Goal: Task Accomplishment & Management: Use online tool/utility

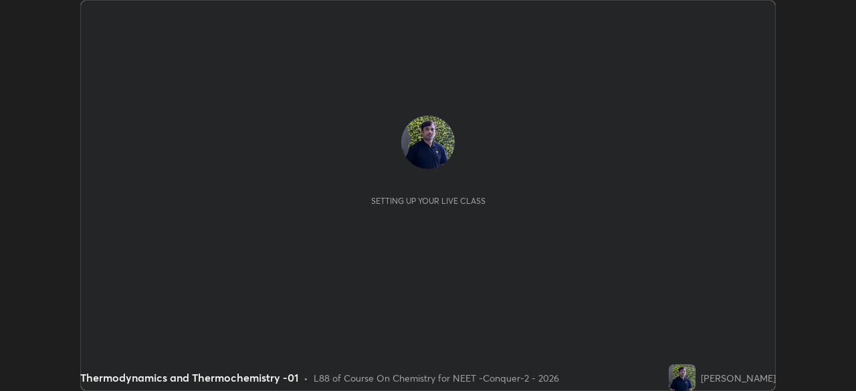
scroll to position [391, 856]
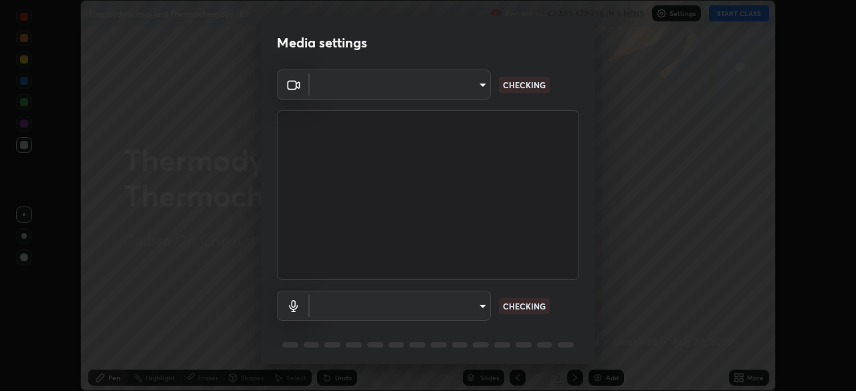
type input "ad23c5e1eec40c929e15baf649206283bee037f2ec2e6fc856d192bb2adaae55"
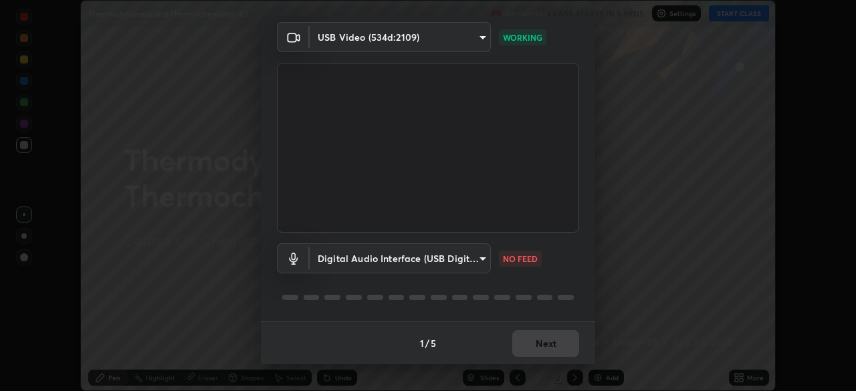
click at [449, 263] on body "Erase all Thermodynamics and Thermochemistry -01 Recording CLASS STARTS IN 5 MI…" at bounding box center [428, 195] width 856 height 391
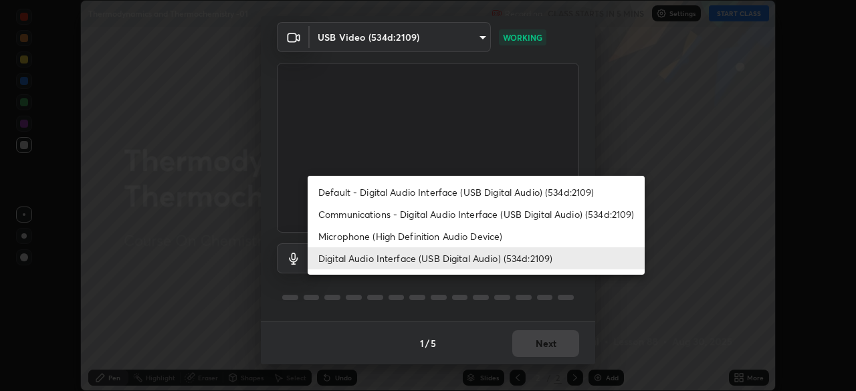
click at [419, 193] on li "Default - Digital Audio Interface (USB Digital Audio) (534d:2109)" at bounding box center [476, 192] width 337 height 22
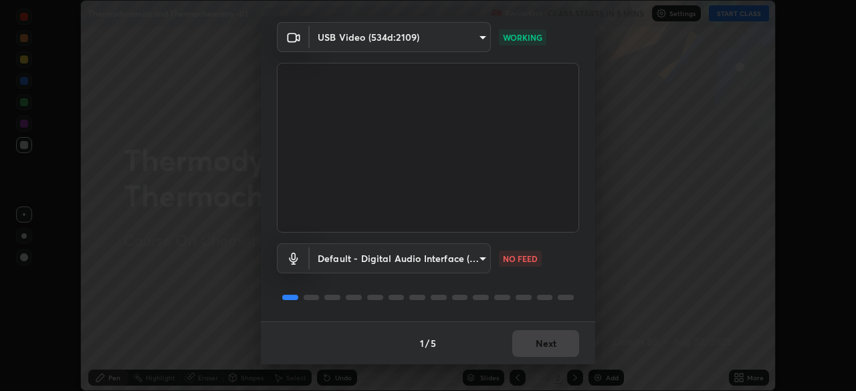
click at [417, 252] on body "Erase all Thermodynamics and Thermochemistry -01 Recording CLASS STARTS IN 5 MI…" at bounding box center [428, 195] width 856 height 391
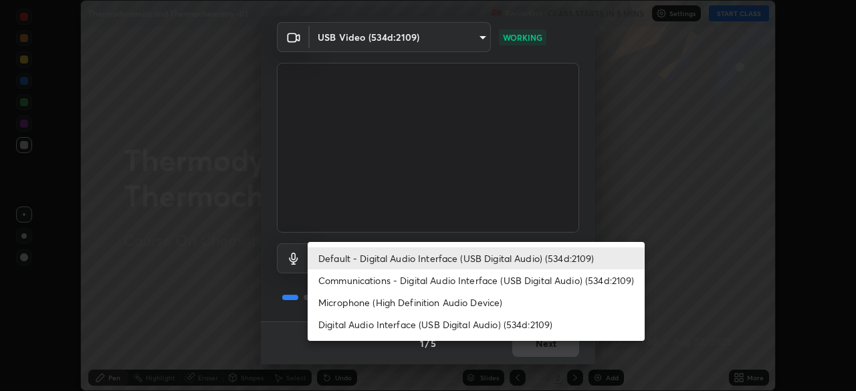
click at [430, 326] on li "Digital Audio Interface (USB Digital Audio) (534d:2109)" at bounding box center [476, 325] width 337 height 22
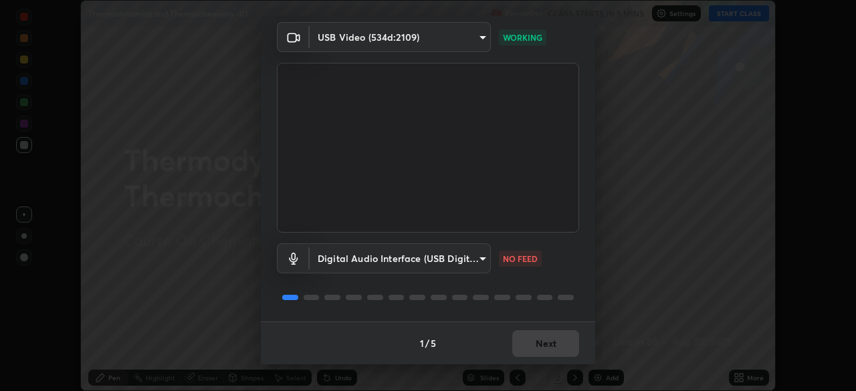
type input "bacd120e2728bcaa93de399d5b14713bfd4da43ca453c7f8d7901db11a0ced92"
click at [553, 346] on button "Next" at bounding box center [545, 343] width 67 height 27
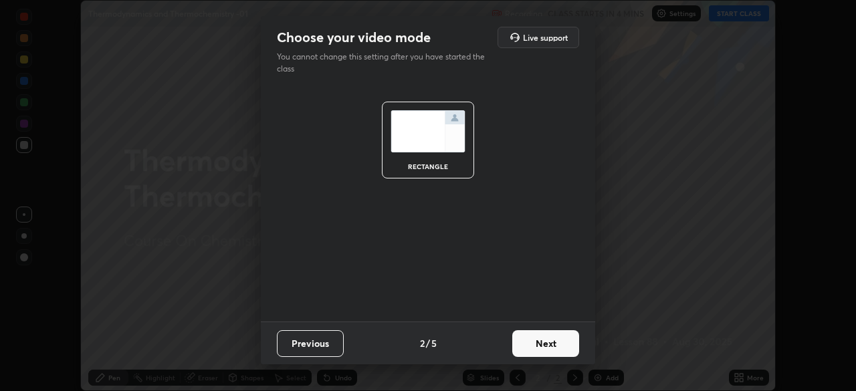
click at [559, 347] on button "Next" at bounding box center [545, 343] width 67 height 27
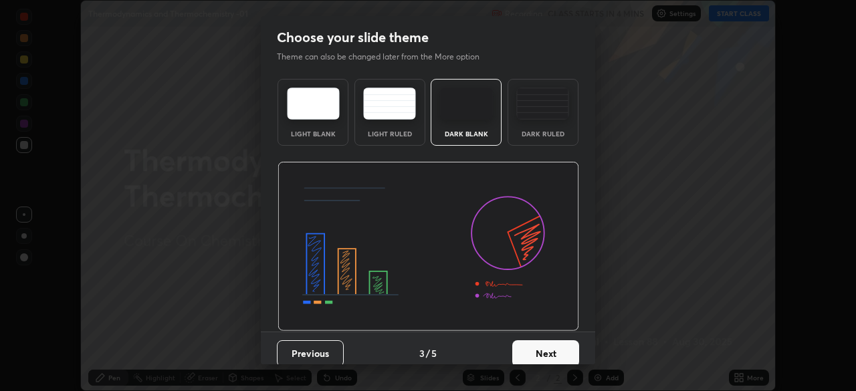
click at [565, 344] on button "Next" at bounding box center [545, 354] width 67 height 27
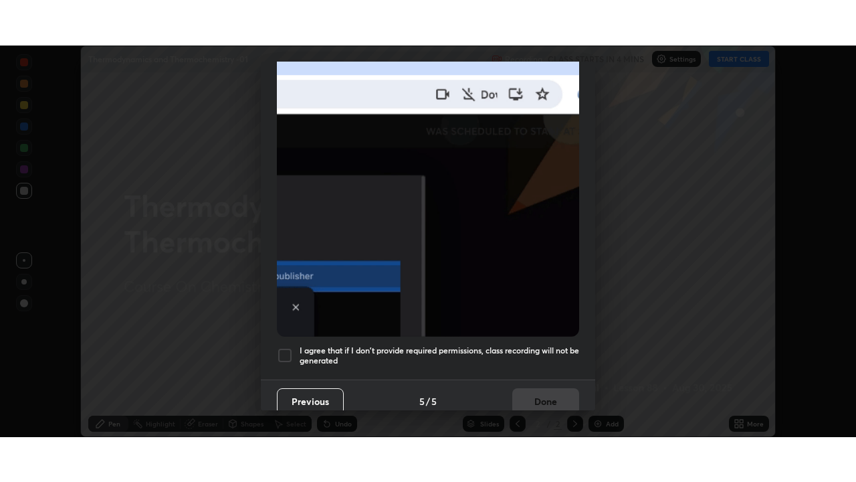
scroll to position [320, 0]
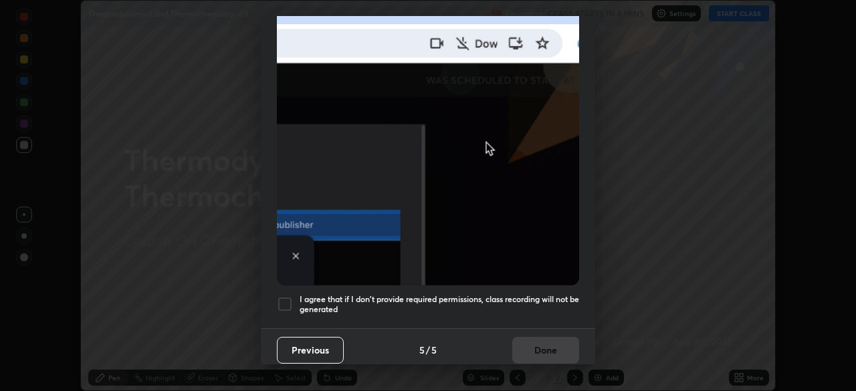
click at [296, 296] on div "I agree that if I don't provide required permissions, class recording will not …" at bounding box center [428, 304] width 302 height 16
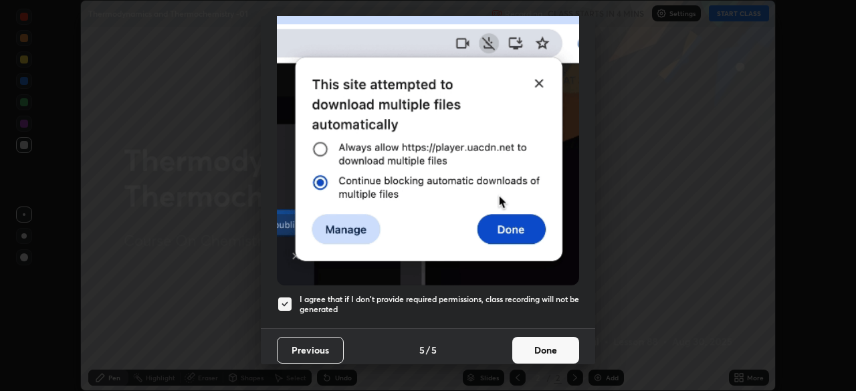
click at [532, 342] on button "Done" at bounding box center [545, 350] width 67 height 27
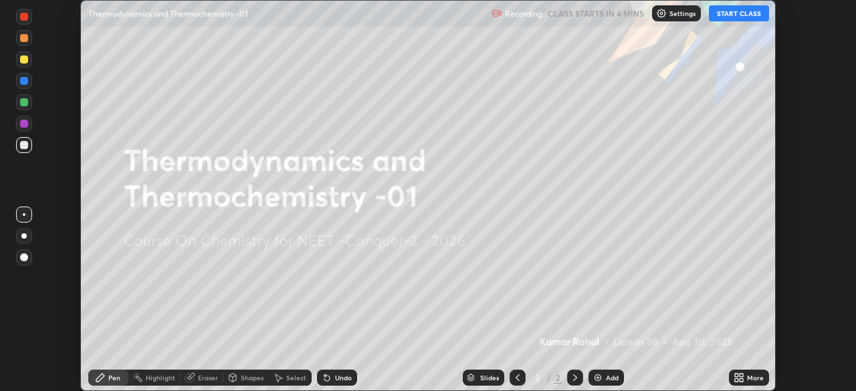
click at [741, 375] on icon at bounding box center [741, 375] width 3 height 3
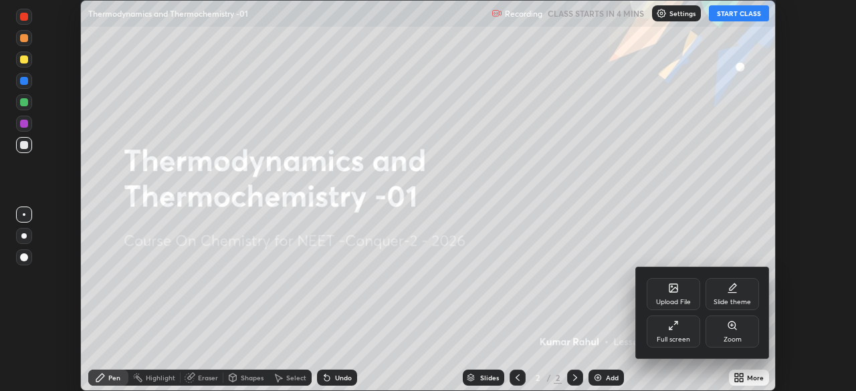
click at [680, 340] on div "Full screen" at bounding box center [673, 339] width 33 height 7
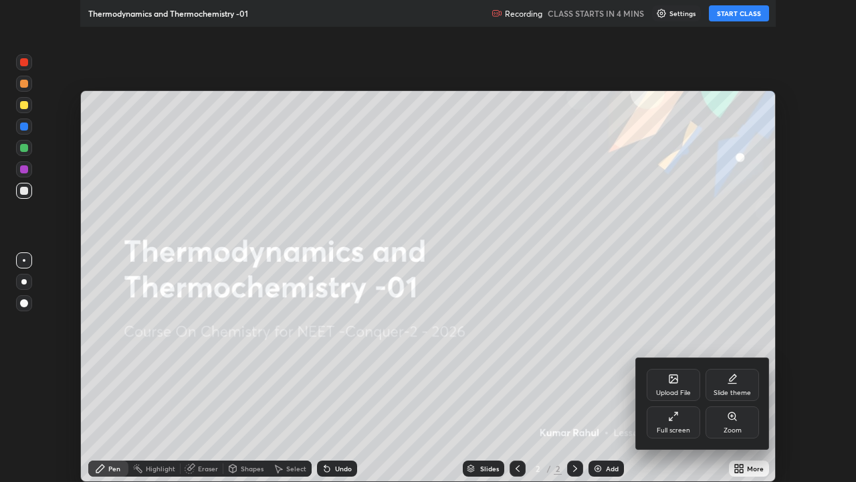
scroll to position [482, 856]
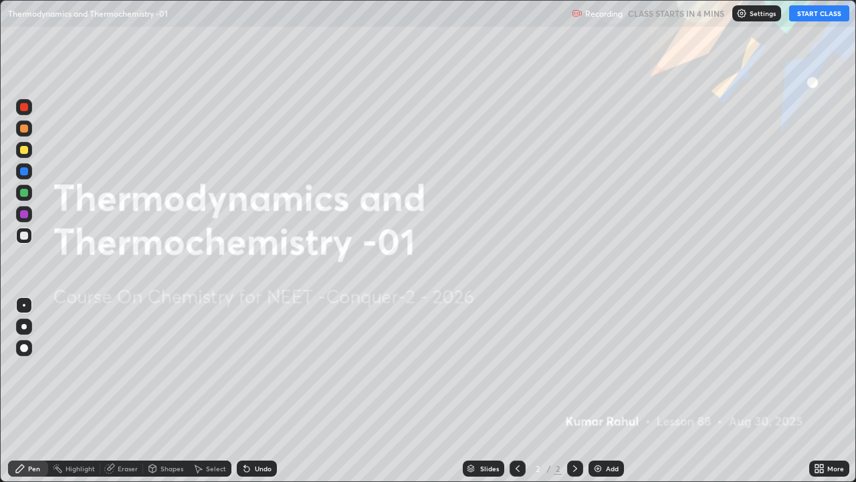
click at [747, 15] on img at bounding box center [742, 13] width 11 height 11
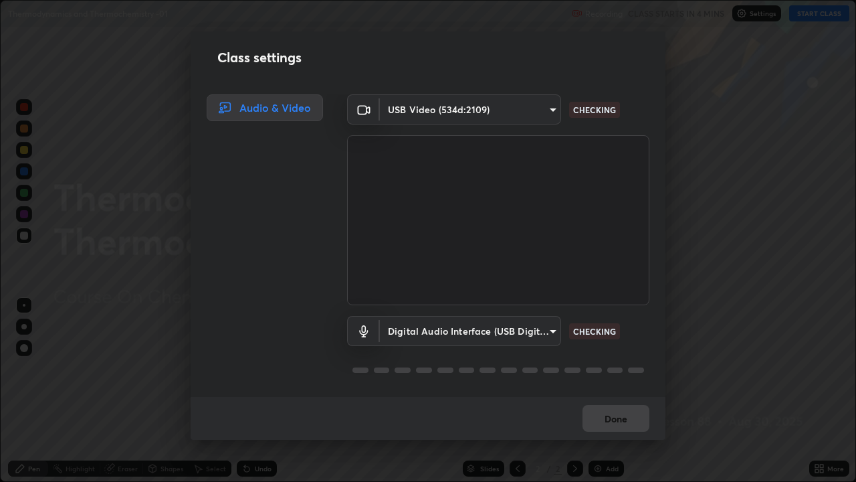
scroll to position [1, 0]
click at [619, 391] on button "Done" at bounding box center [616, 418] width 67 height 27
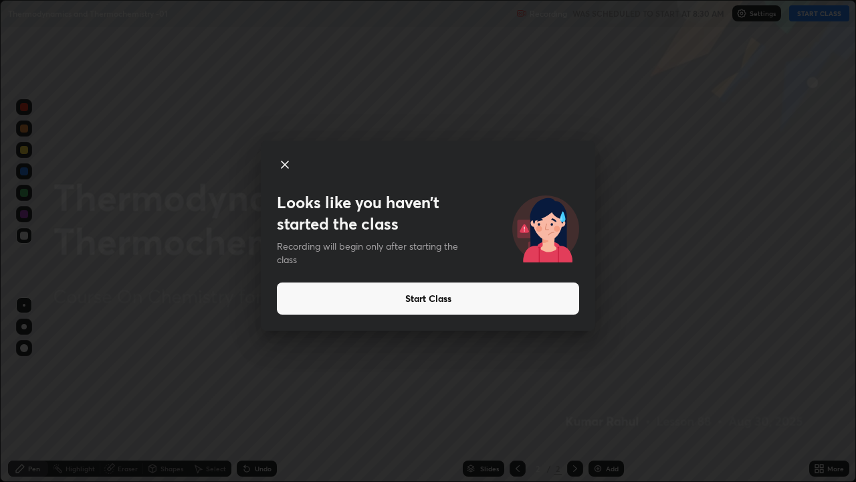
click at [406, 299] on button "Start Class" at bounding box center [428, 298] width 302 height 32
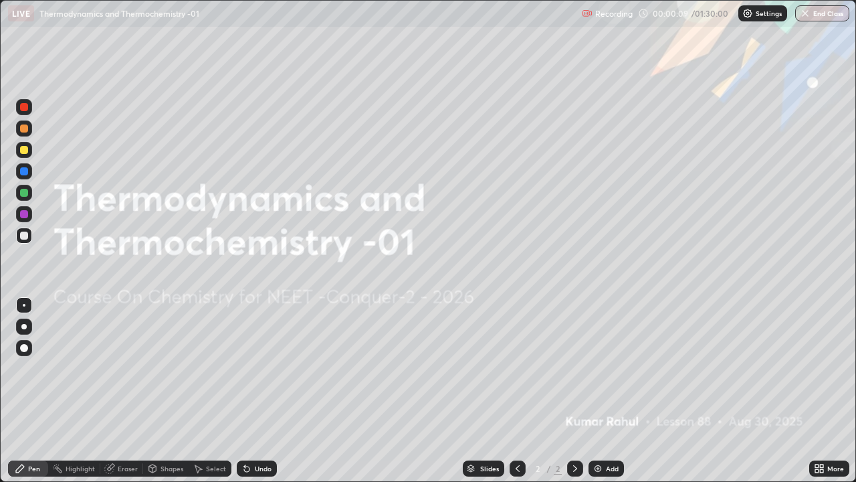
click at [576, 391] on icon at bounding box center [575, 468] width 11 height 11
click at [612, 391] on div "Add" at bounding box center [612, 468] width 13 height 7
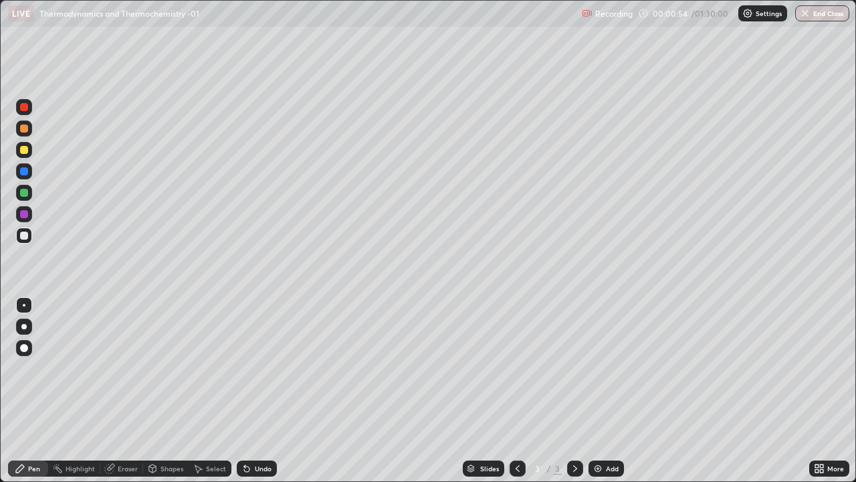
click at [25, 326] on div at bounding box center [23, 326] width 5 height 5
click at [128, 391] on div "Eraser" at bounding box center [128, 468] width 20 height 7
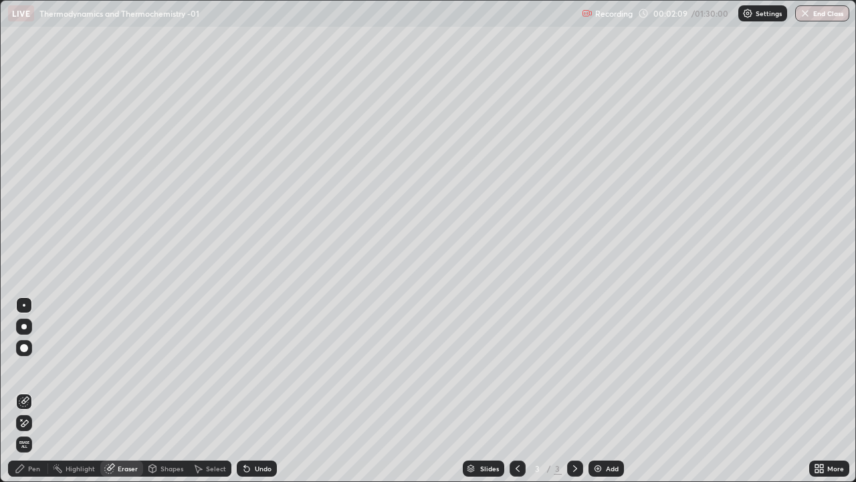
click at [38, 391] on div "Pen" at bounding box center [34, 468] width 12 height 7
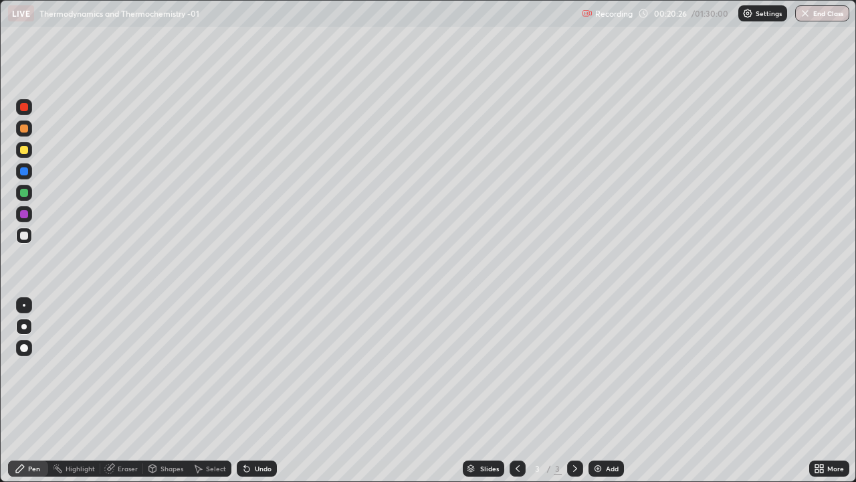
click at [574, 391] on icon at bounding box center [575, 468] width 11 height 11
click at [607, 391] on div "Add" at bounding box center [612, 468] width 13 height 7
click at [575, 391] on icon at bounding box center [575, 468] width 4 height 7
click at [606, 391] on div "Add" at bounding box center [612, 468] width 13 height 7
click at [126, 391] on div "Eraser" at bounding box center [128, 468] width 20 height 7
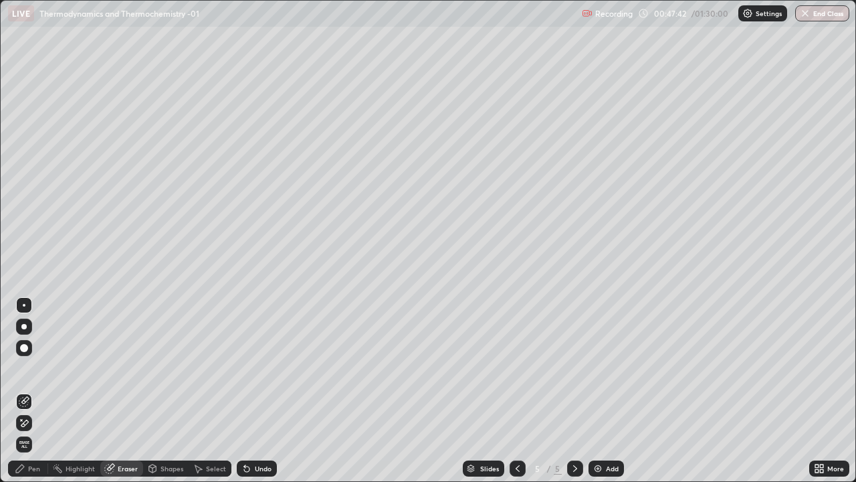
click at [573, 391] on icon at bounding box center [575, 468] width 11 height 11
click at [600, 391] on img at bounding box center [598, 468] width 11 height 11
click at [36, 391] on div "Pen" at bounding box center [34, 468] width 12 height 7
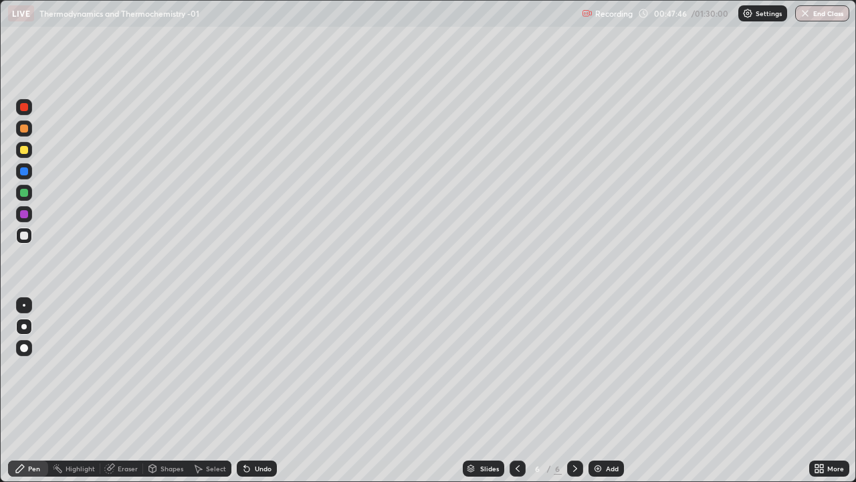
click at [35, 391] on div "Pen" at bounding box center [28, 468] width 40 height 16
click at [604, 391] on div "Add" at bounding box center [606, 468] width 35 height 16
click at [577, 391] on icon at bounding box center [575, 468] width 11 height 11
click at [603, 391] on div "Add" at bounding box center [606, 468] width 35 height 16
click at [133, 391] on div "Eraser" at bounding box center [128, 468] width 20 height 7
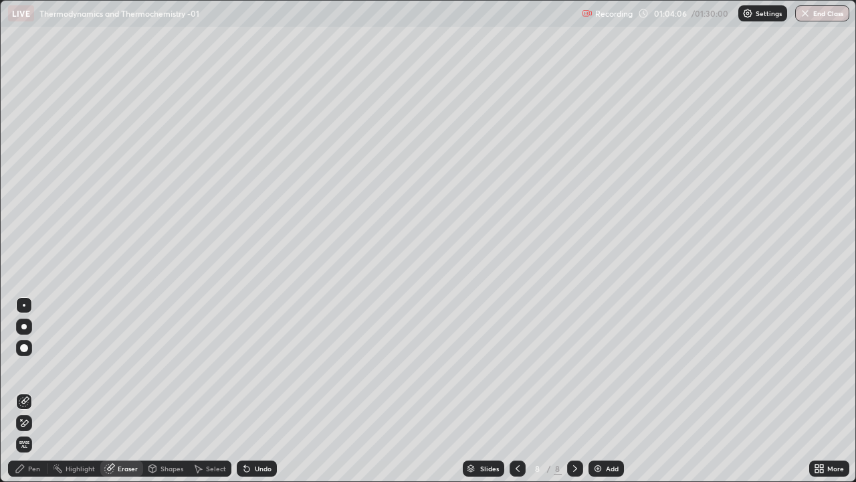
click at [36, 391] on div "Pen" at bounding box center [34, 468] width 12 height 7
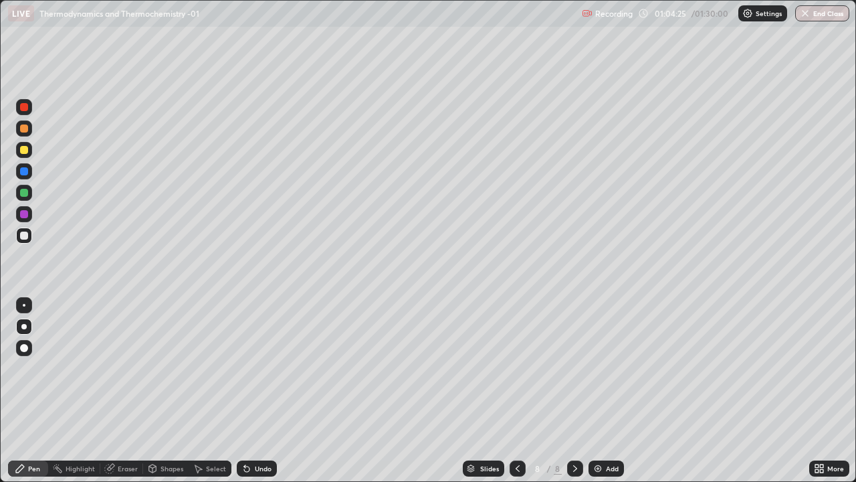
click at [128, 391] on div "Eraser" at bounding box center [128, 468] width 20 height 7
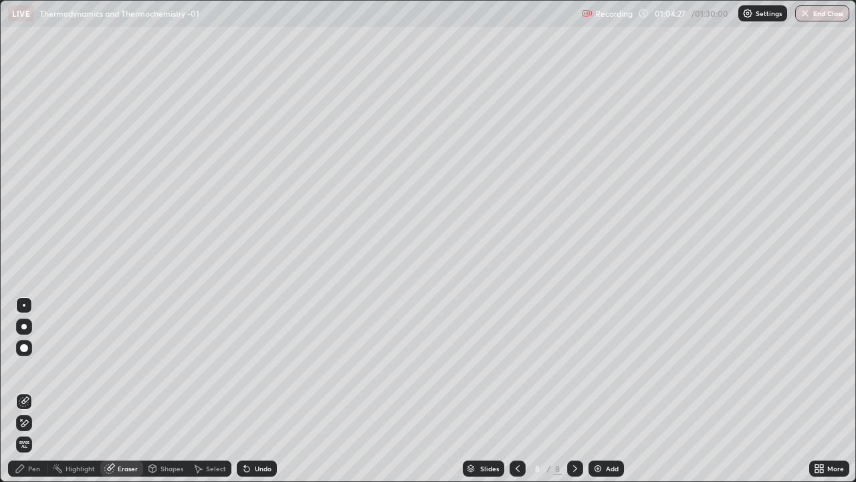
click at [611, 391] on div "Add" at bounding box center [612, 468] width 13 height 7
click at [33, 391] on div "Pen" at bounding box center [34, 468] width 12 height 7
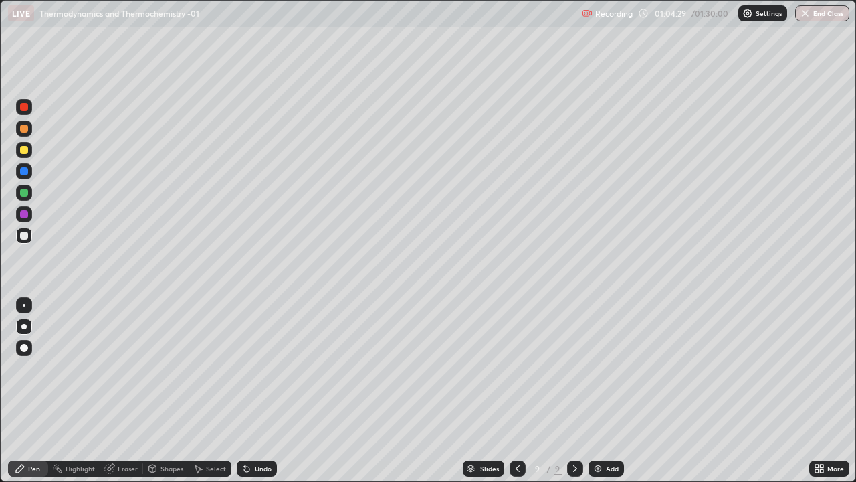
click at [33, 391] on div "Pen" at bounding box center [34, 468] width 12 height 7
click at [517, 391] on icon at bounding box center [517, 468] width 11 height 11
click at [574, 391] on icon at bounding box center [575, 468] width 11 height 11
click at [128, 391] on div "Eraser" at bounding box center [128, 468] width 20 height 7
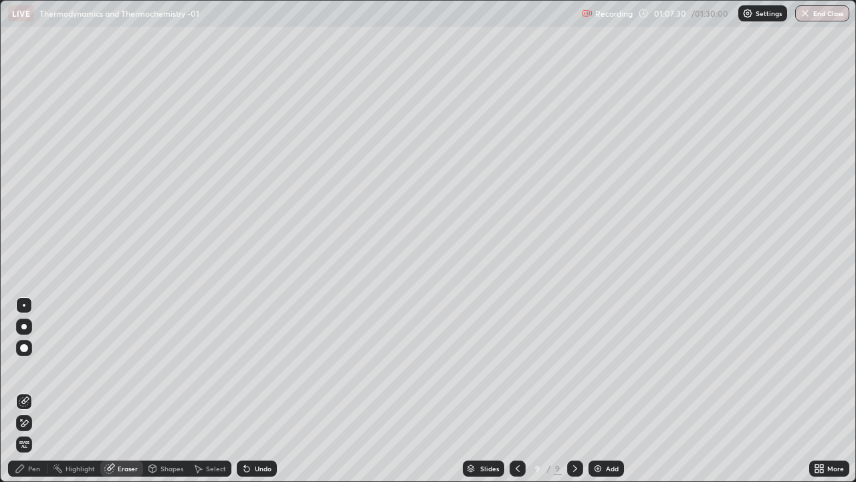
click at [36, 391] on div "Pen" at bounding box center [34, 468] width 12 height 7
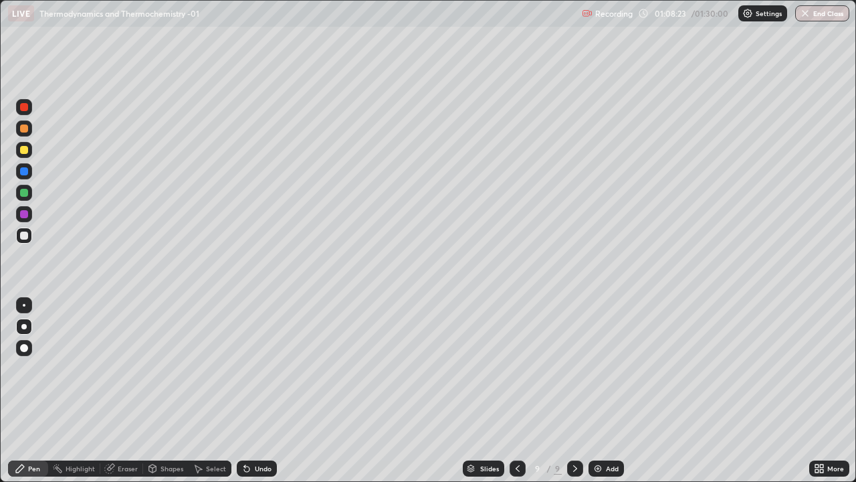
click at [575, 391] on icon at bounding box center [575, 468] width 11 height 11
click at [520, 391] on div at bounding box center [518, 468] width 16 height 16
click at [576, 391] on div at bounding box center [575, 468] width 16 height 16
click at [574, 391] on icon at bounding box center [575, 468] width 11 height 11
click at [611, 391] on div "Add" at bounding box center [612, 468] width 13 height 7
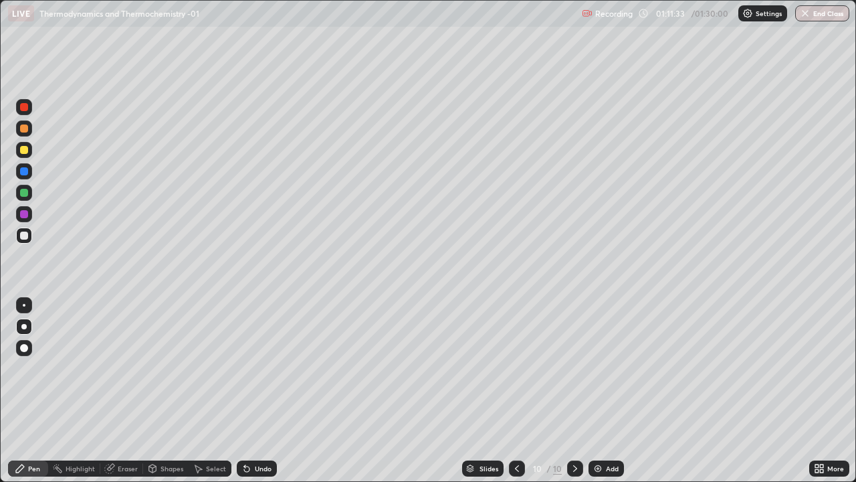
click at [516, 391] on icon at bounding box center [517, 468] width 11 height 11
click at [574, 391] on icon at bounding box center [575, 468] width 11 height 11
click at [577, 391] on icon at bounding box center [575, 468] width 11 height 11
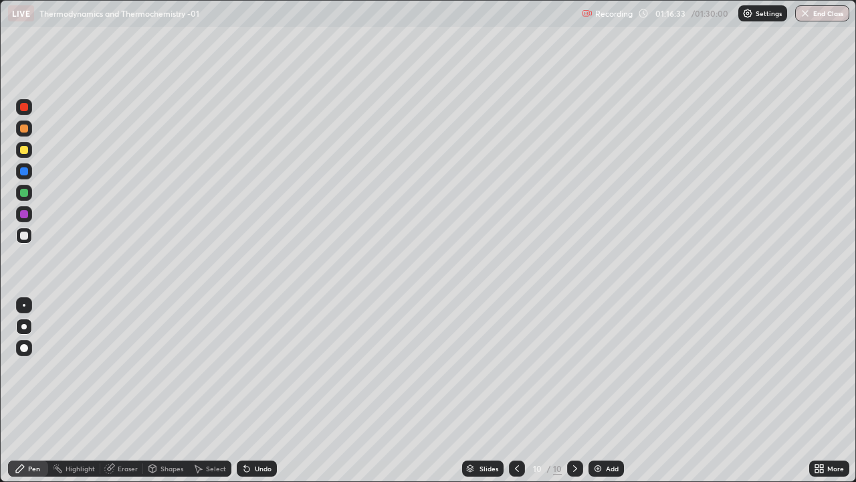
click at [607, 391] on div "Add" at bounding box center [612, 468] width 13 height 7
click at [132, 391] on div "Eraser" at bounding box center [128, 468] width 20 height 7
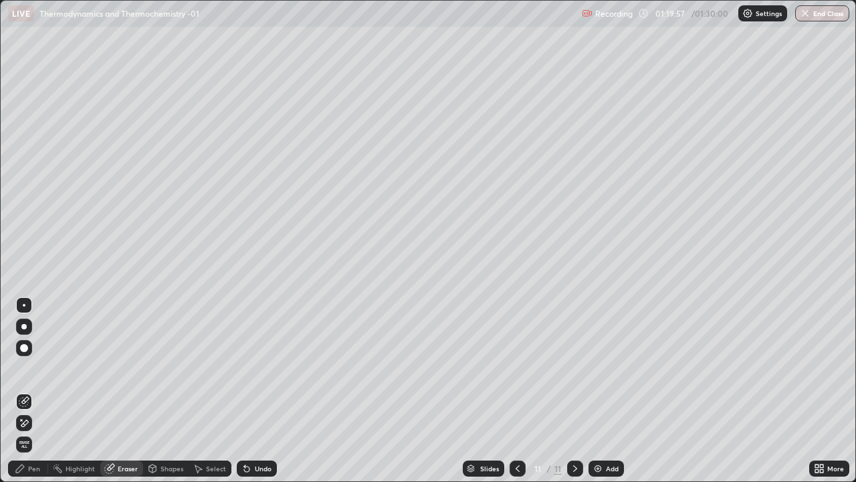
click at [35, 391] on div "Pen" at bounding box center [34, 468] width 12 height 7
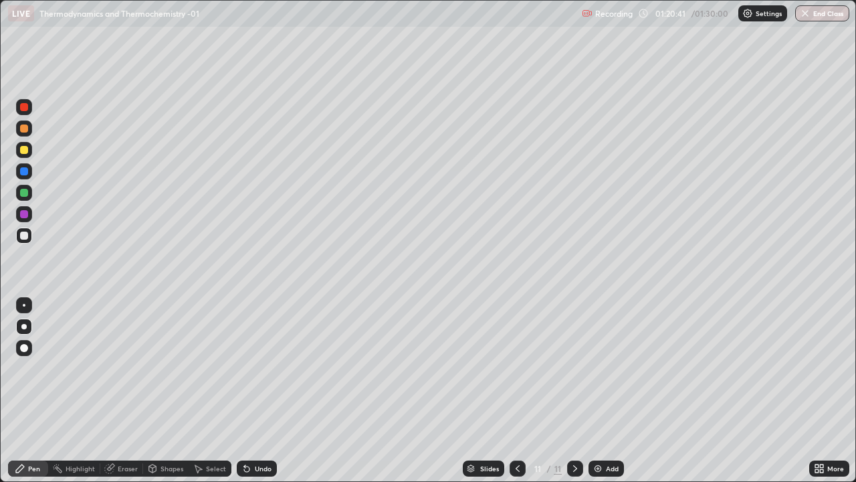
click at [596, 391] on img at bounding box center [598, 468] width 11 height 11
click at [136, 391] on div "Eraser" at bounding box center [128, 468] width 20 height 7
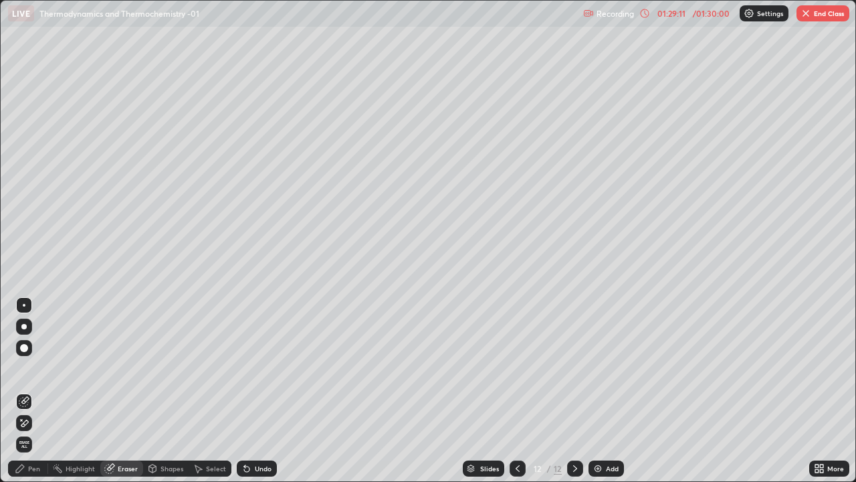
click at [38, 391] on div "Pen" at bounding box center [34, 468] width 12 height 7
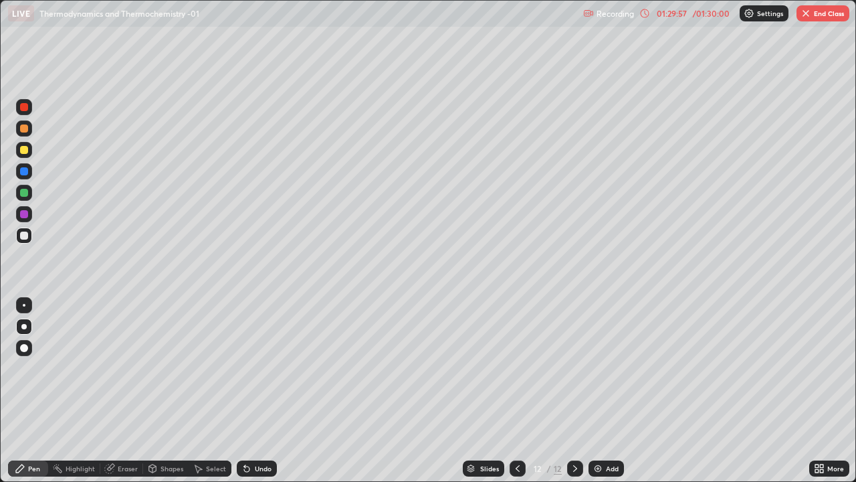
click at [575, 391] on icon at bounding box center [575, 468] width 4 height 7
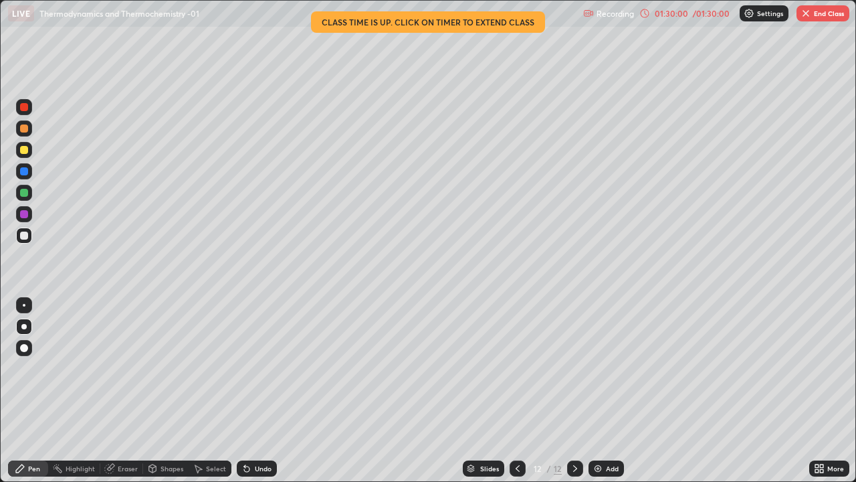
click at [611, 391] on div "Add" at bounding box center [612, 468] width 13 height 7
click at [514, 391] on icon at bounding box center [517, 468] width 11 height 11
click at [573, 391] on icon at bounding box center [575, 468] width 4 height 7
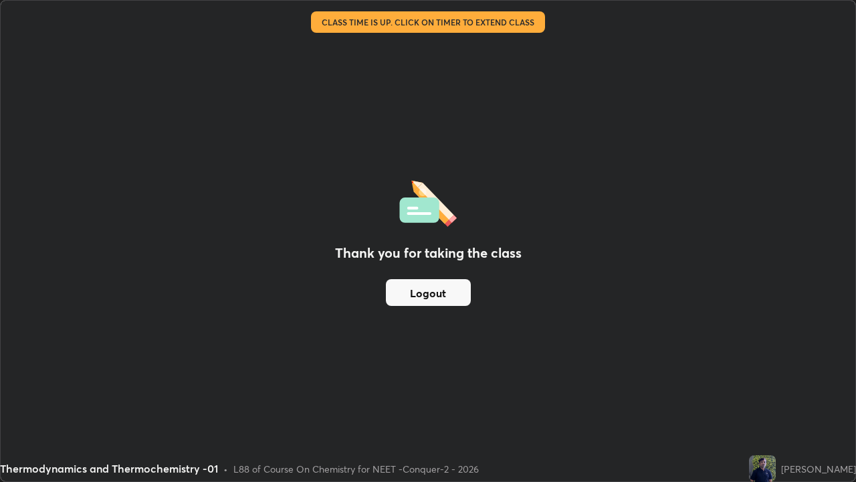
click at [453, 298] on button "Logout" at bounding box center [428, 292] width 85 height 27
